Goal: Task Accomplishment & Management: Use online tool/utility

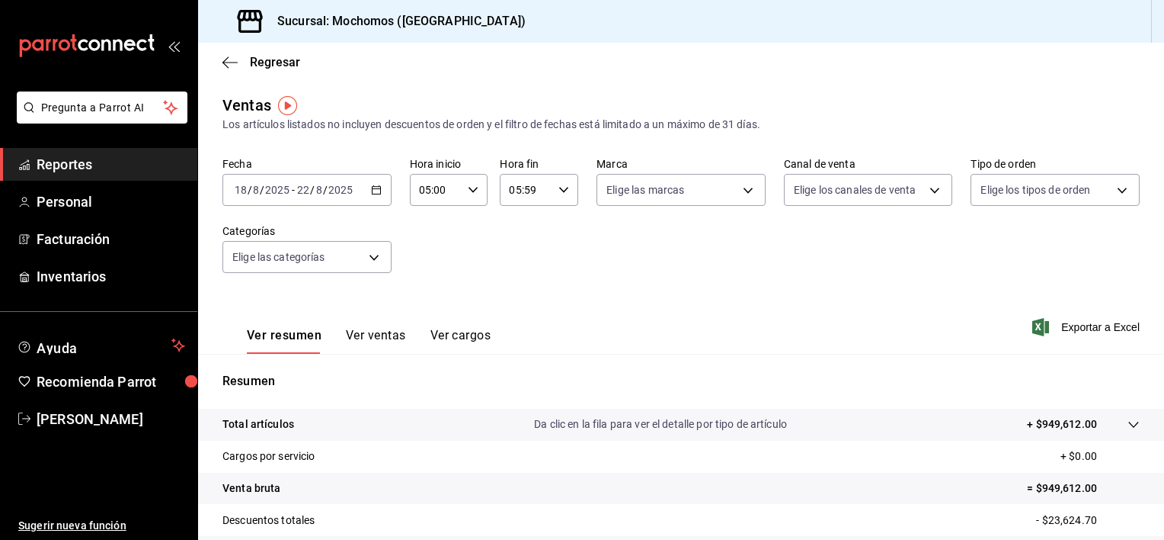
click at [379, 195] on div "[DATE] [DATE] - [DATE] [DATE]" at bounding box center [307, 190] width 169 height 32
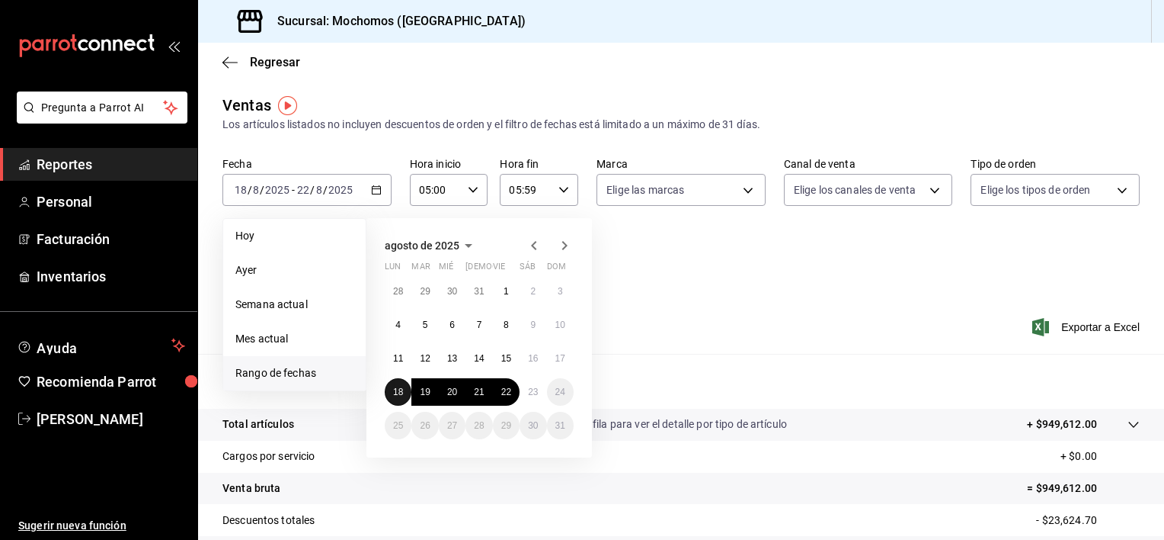
click at [408, 383] on button "18" at bounding box center [398, 391] width 27 height 27
click at [527, 385] on button "23" at bounding box center [533, 391] width 27 height 27
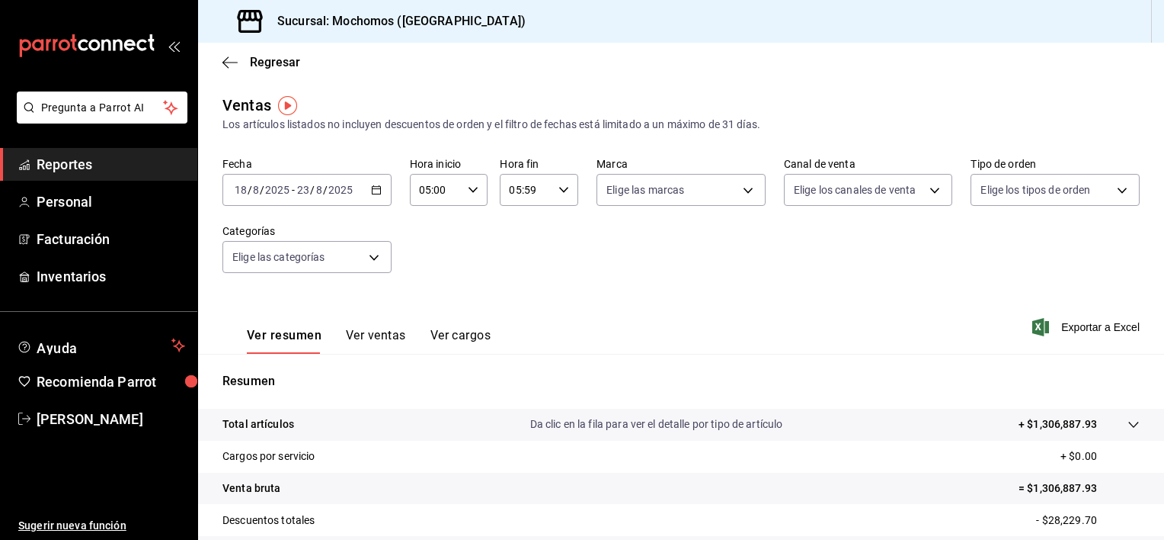
click at [378, 193] on icon "button" at bounding box center [376, 189] width 11 height 11
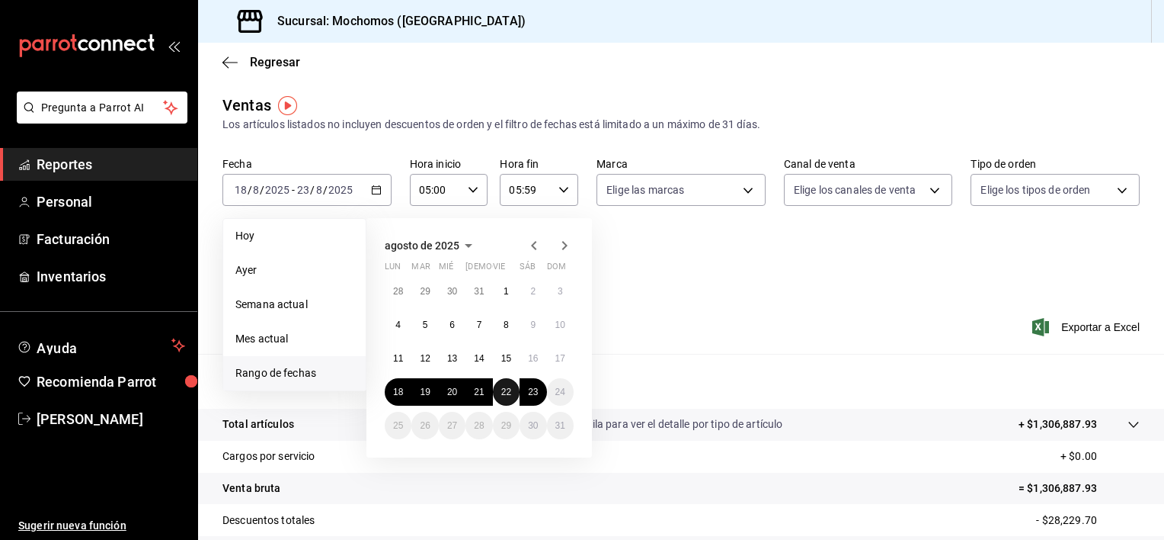
click at [512, 387] on button "22" at bounding box center [506, 391] width 27 height 27
click at [528, 384] on button "23" at bounding box center [533, 391] width 27 height 27
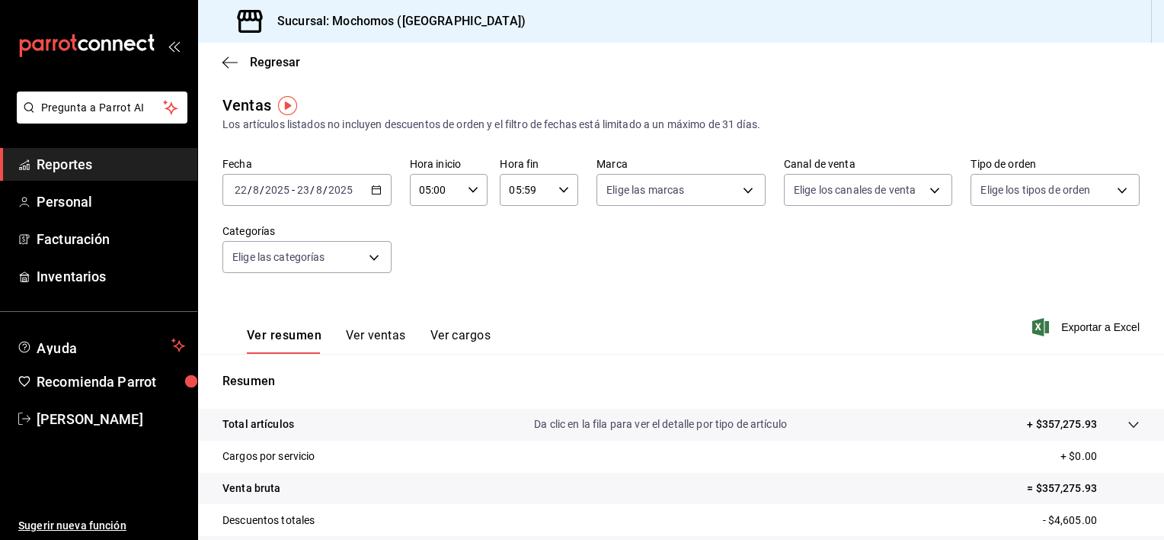
click at [373, 188] on icon "button" at bounding box center [376, 189] width 11 height 11
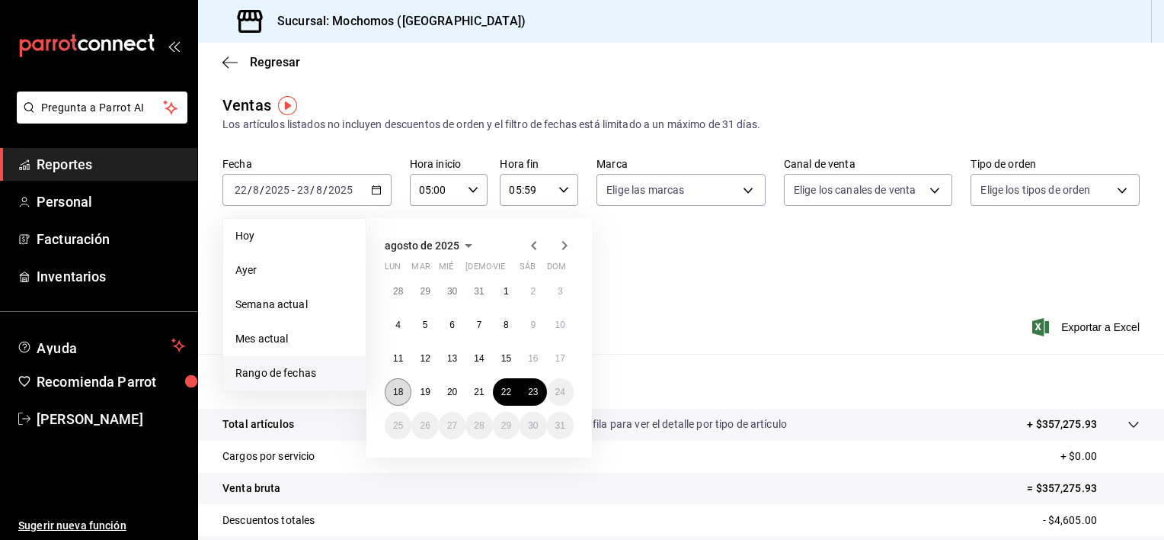
click at [399, 383] on button "18" at bounding box center [398, 391] width 27 height 27
click at [534, 390] on abbr "23" at bounding box center [533, 391] width 10 height 11
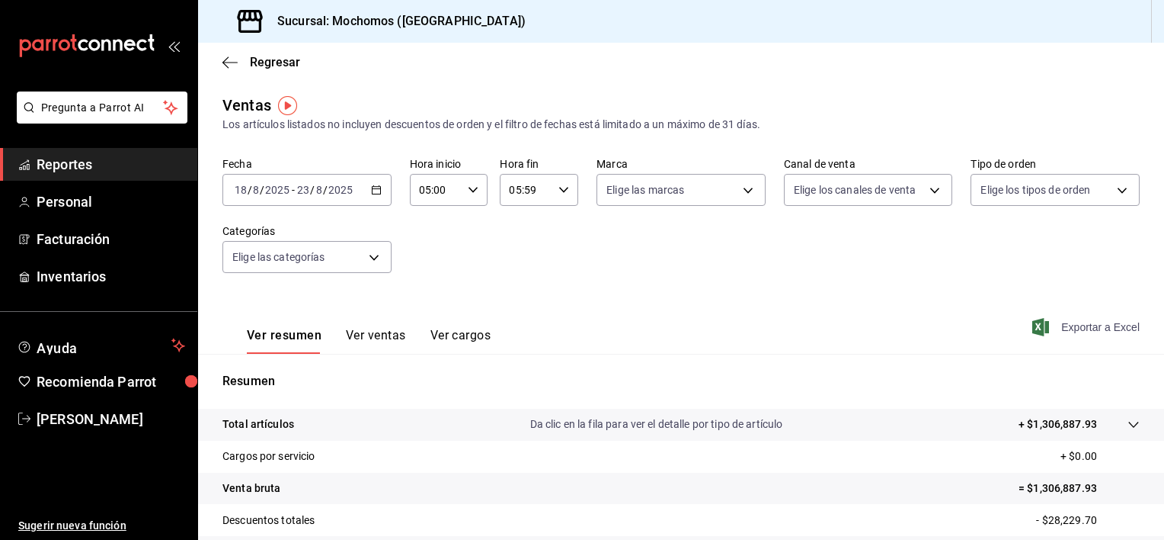
click at [1067, 325] on span "Exportar a Excel" at bounding box center [1088, 327] width 104 height 18
